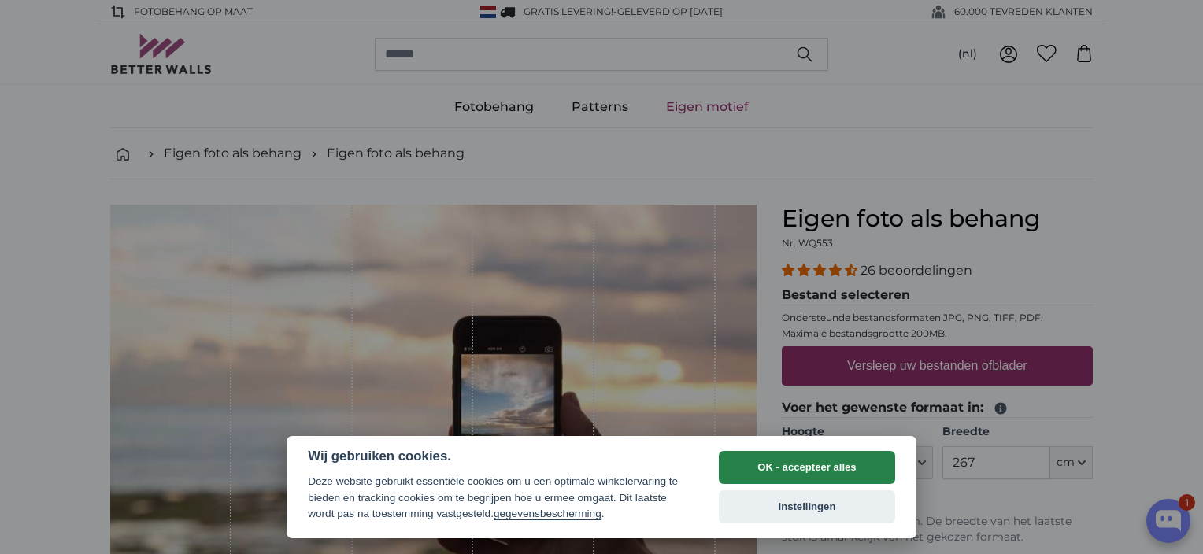
click at [805, 461] on button "OK - accepteer alles" at bounding box center [807, 467] width 176 height 33
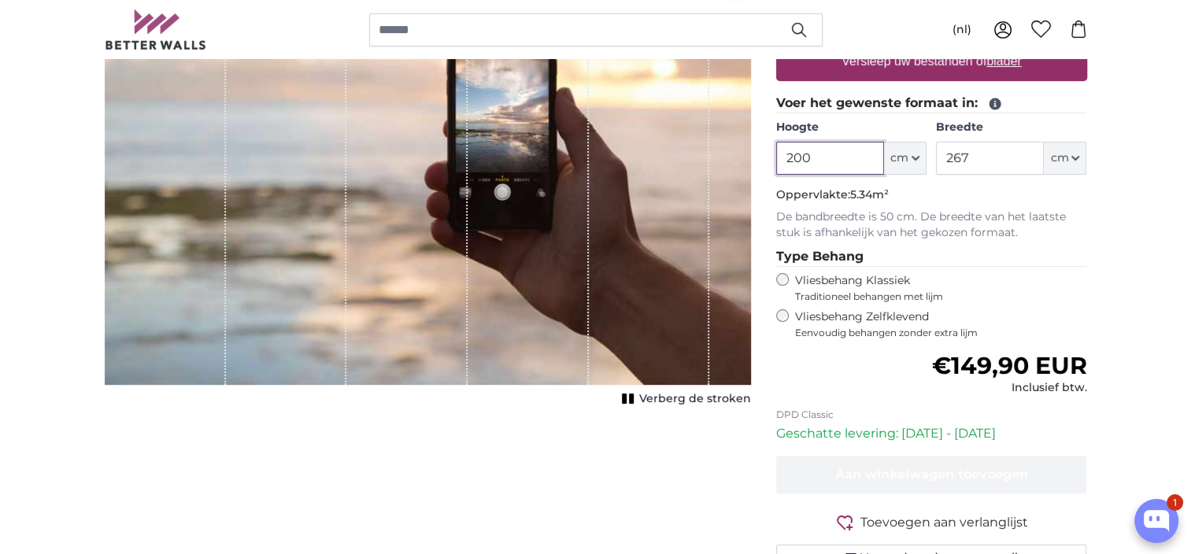
scroll to position [236, 0]
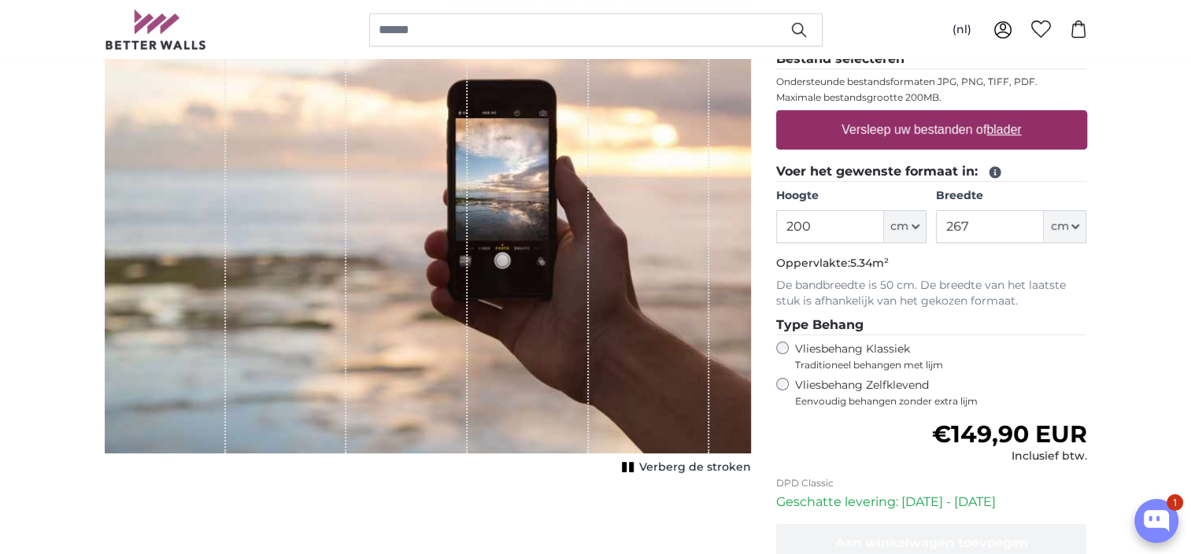
click at [962, 270] on p "Oppervlakte: 5.34m²" at bounding box center [931, 264] width 311 height 16
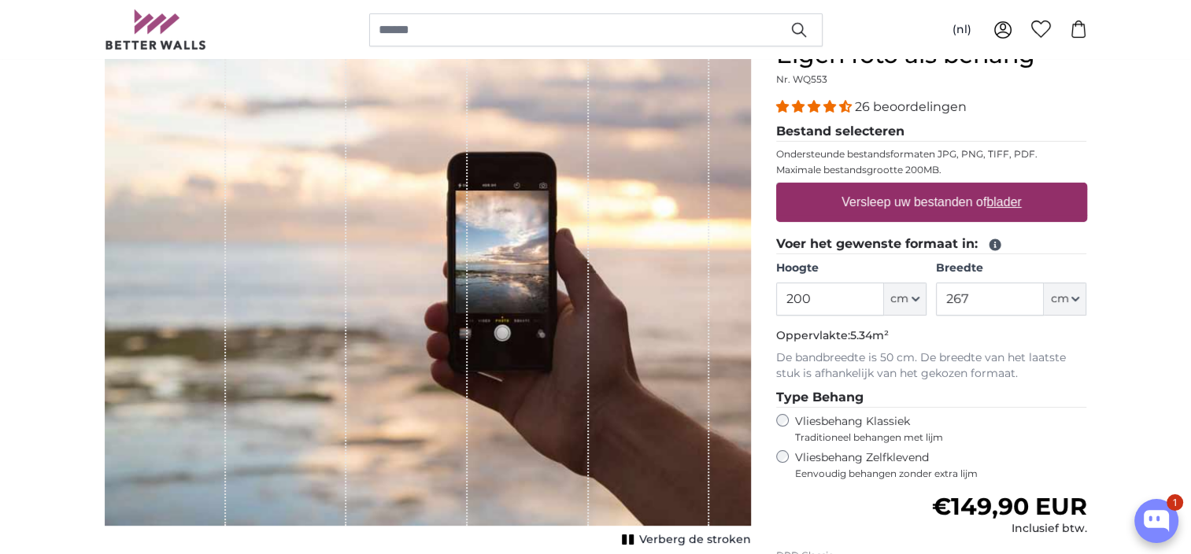
scroll to position [79, 0]
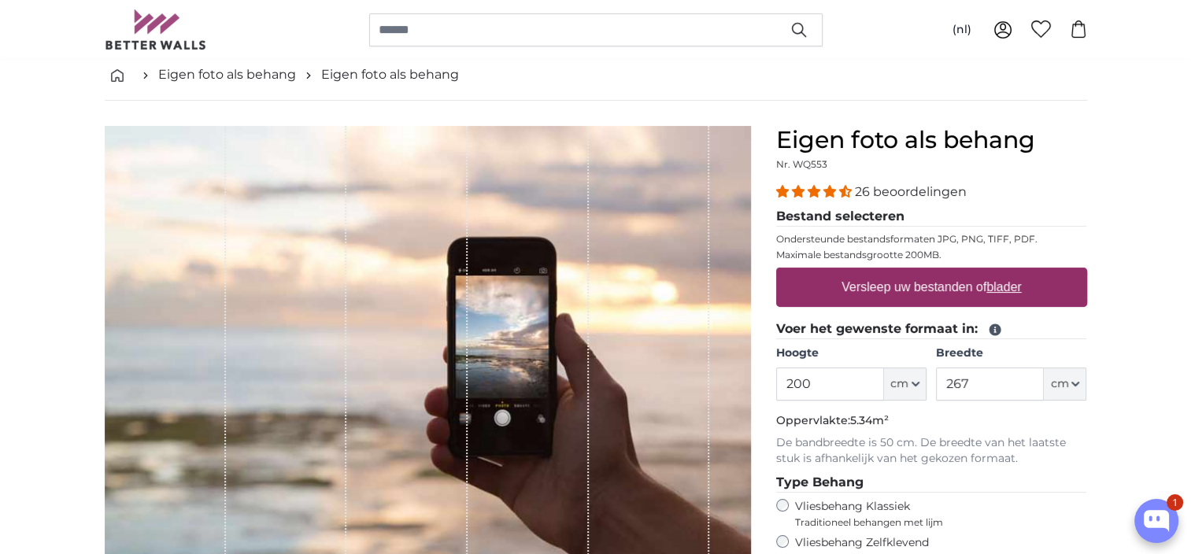
drag, startPoint x: 505, startPoint y: 361, endPoint x: 431, endPoint y: 364, distance: 73.3
click at [431, 364] on div "1 of 1" at bounding box center [428, 368] width 646 height 485
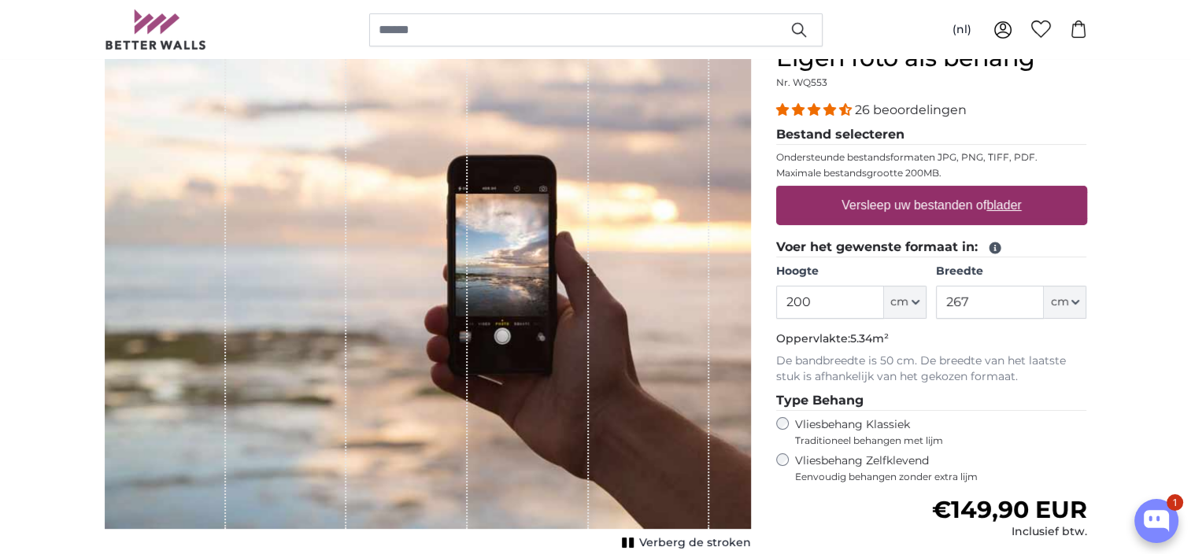
scroll to position [157, 0]
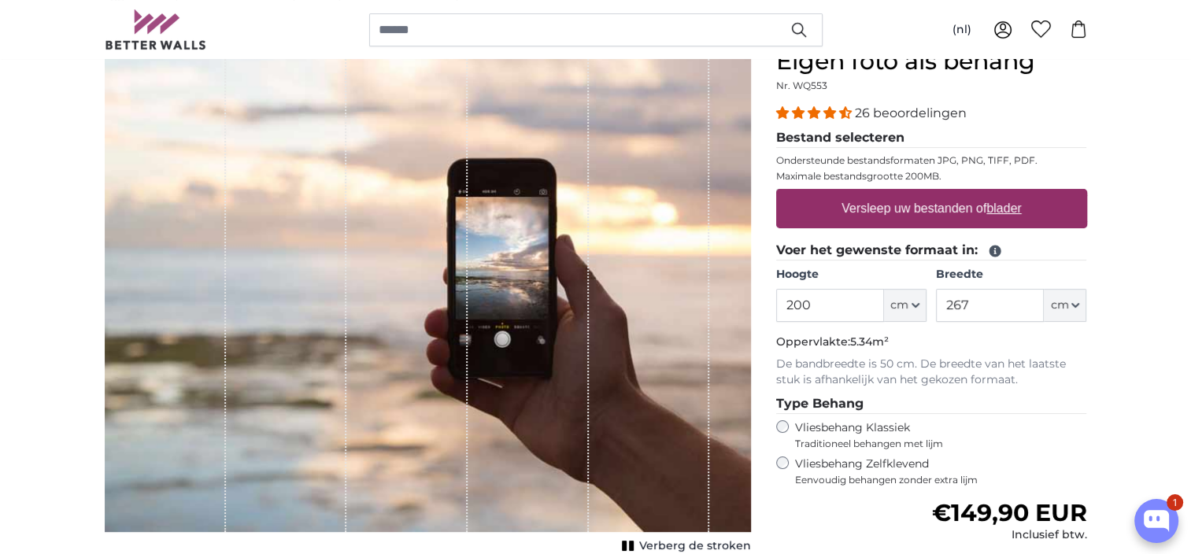
click at [1011, 210] on u "blader" at bounding box center [1003, 208] width 35 height 13
click at [1011, 194] on input "Versleep uw bestanden of blader" at bounding box center [931, 191] width 311 height 5
type input "**********"
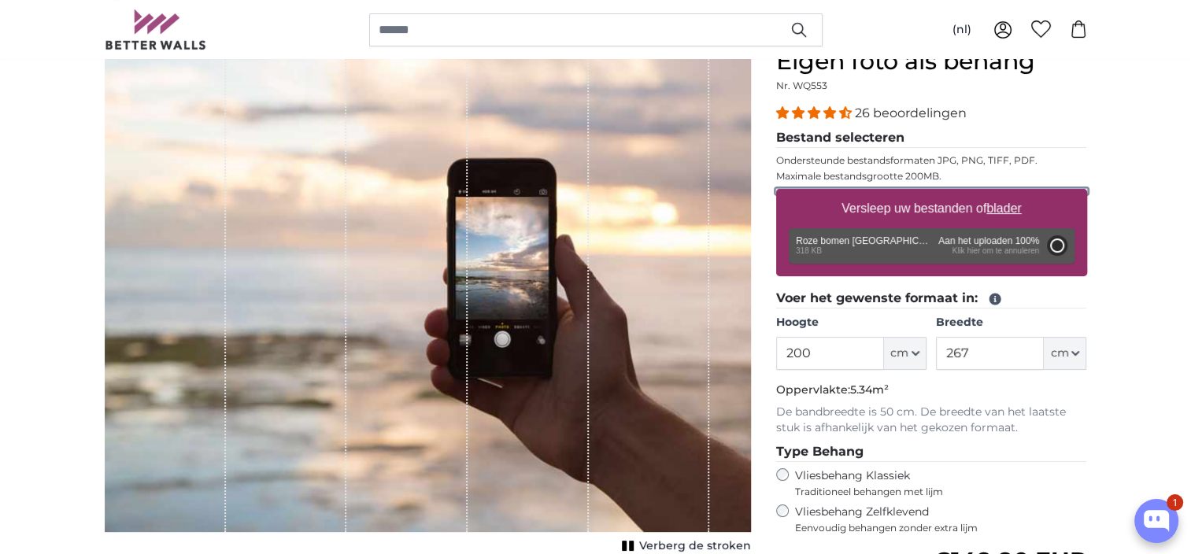
type input "81"
type input "107.7"
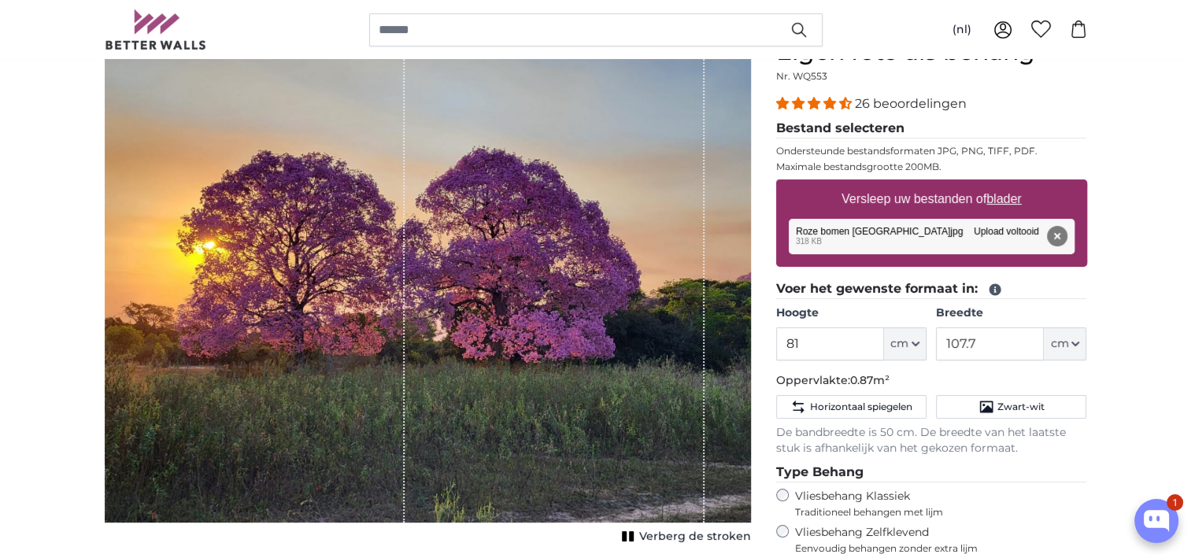
scroll to position [157, 0]
